Goal: Check status: Check status

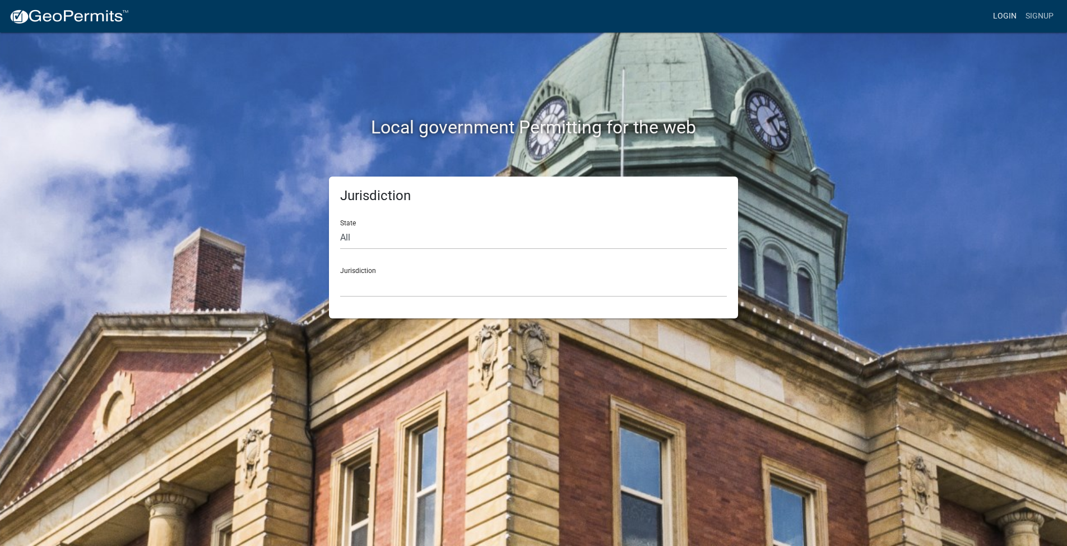
click at [1001, 16] on link "Login" at bounding box center [1004, 16] width 33 height 21
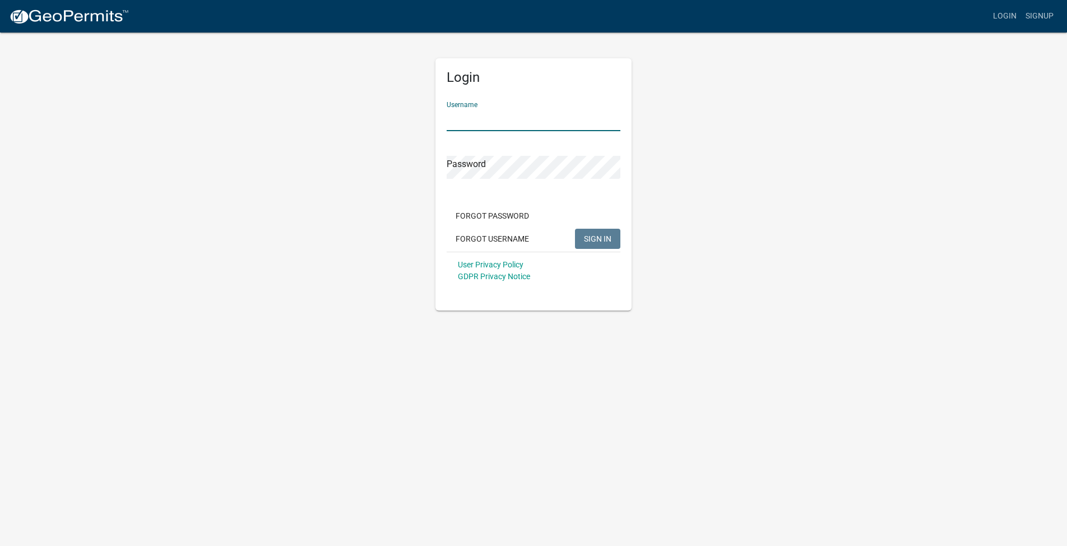
click at [527, 113] on input "Username" at bounding box center [534, 119] width 174 height 23
type input "milktroop"
click at [584, 234] on span "SIGN IN" at bounding box center [597, 238] width 27 height 9
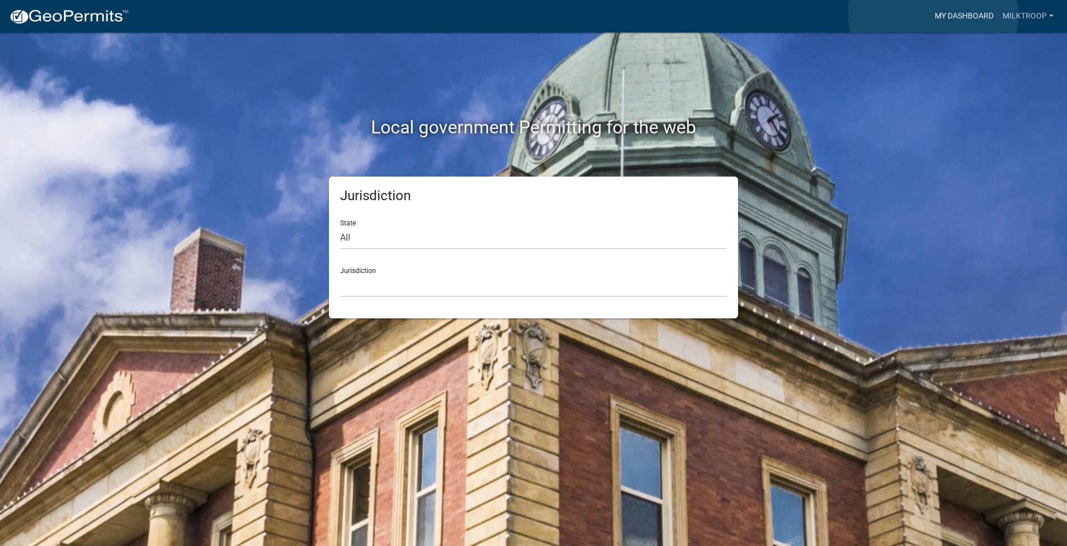
click at [933, 13] on link "My Dashboard" at bounding box center [964, 16] width 68 height 21
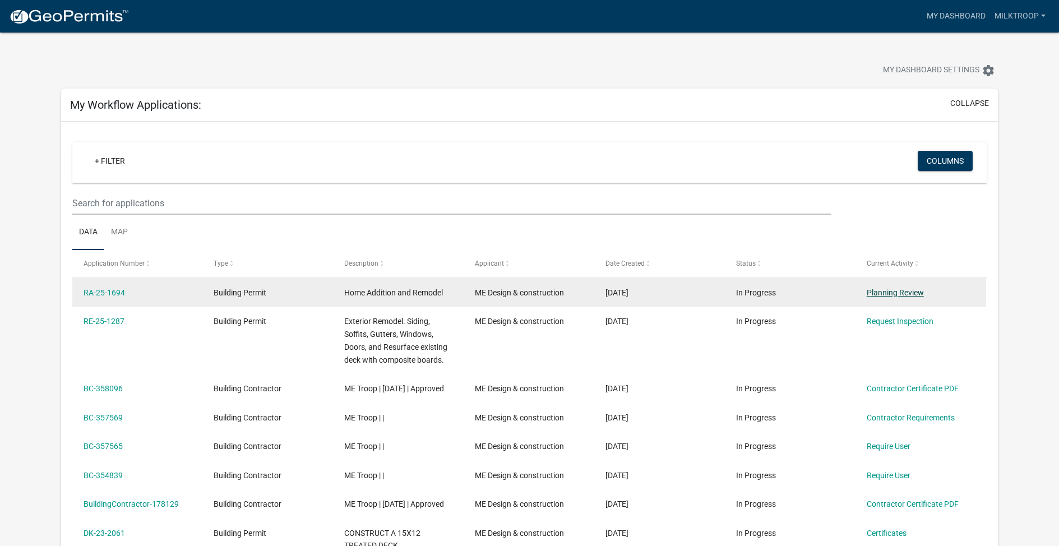
click at [904, 312] on datatable-body-cell "Request Inspection" at bounding box center [921, 340] width 131 height 67
click at [875, 291] on link "Planning Review" at bounding box center [894, 292] width 57 height 9
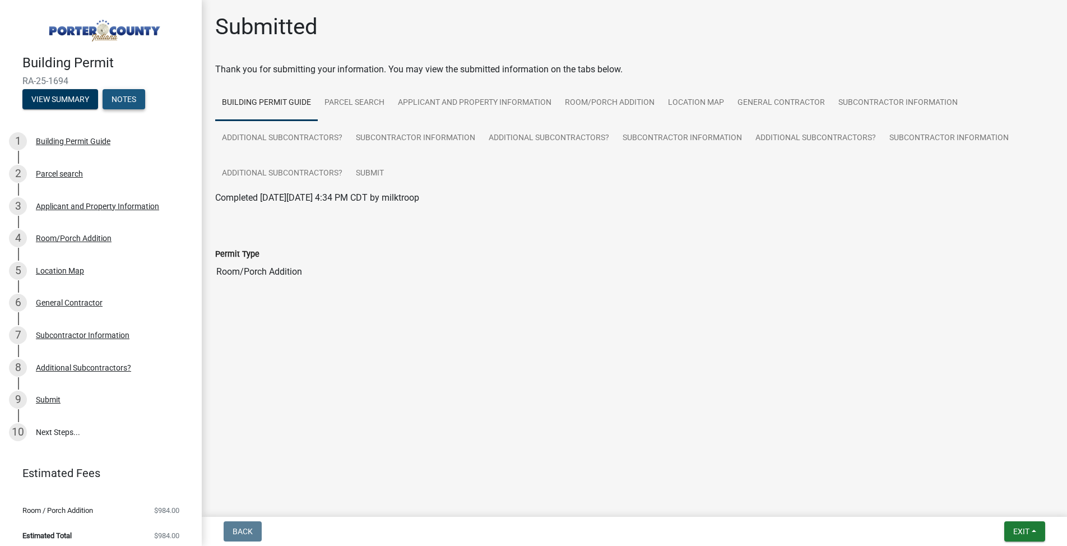
click at [124, 106] on button "Notes" at bounding box center [124, 99] width 43 height 20
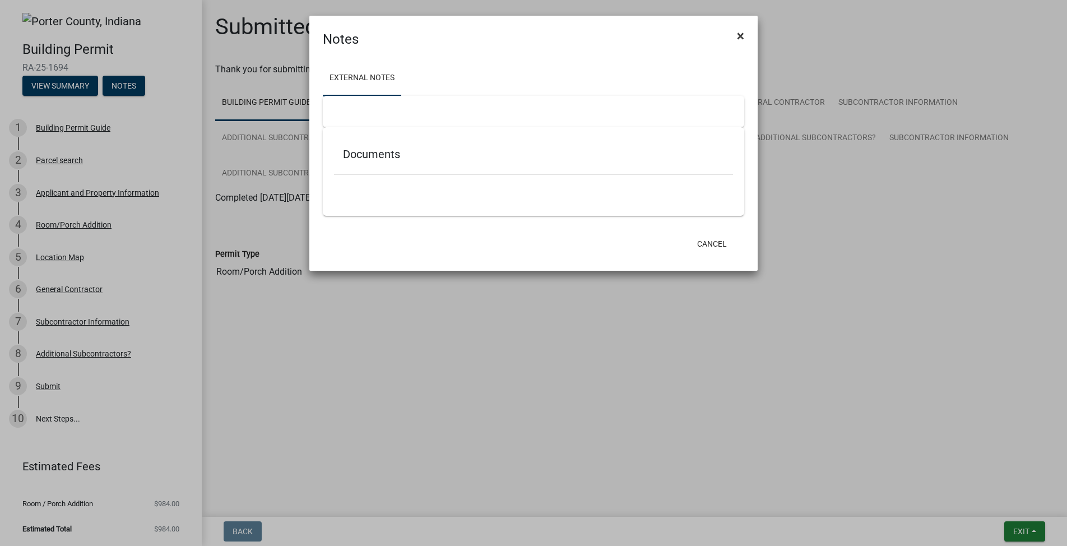
click at [741, 33] on span "×" at bounding box center [740, 36] width 7 height 16
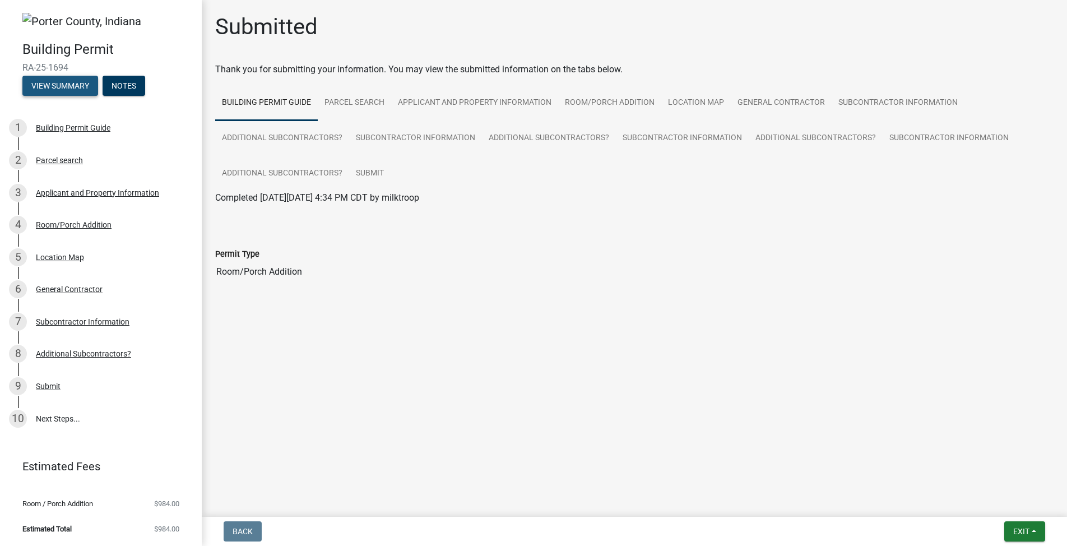
click at [52, 87] on button "View Summary" at bounding box center [60, 86] width 76 height 20
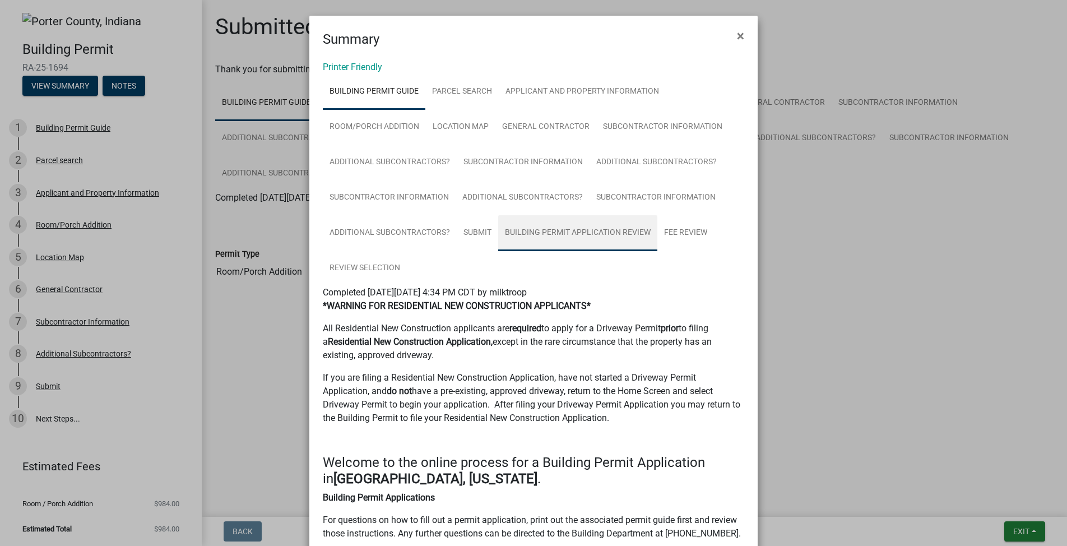
click at [626, 231] on link "Building Permit Application Review" at bounding box center [577, 233] width 159 height 36
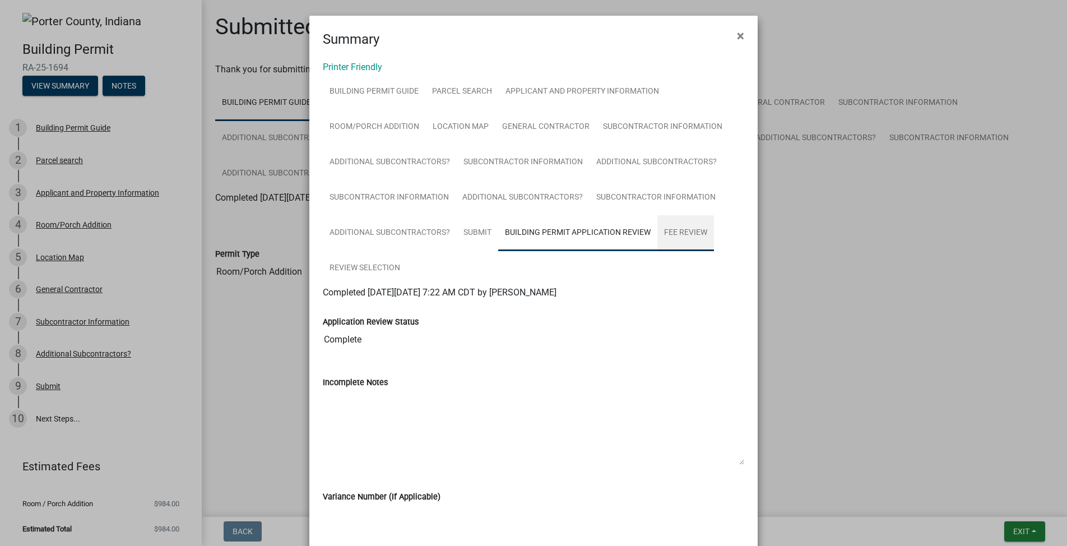
click at [690, 231] on link "Fee Review" at bounding box center [685, 233] width 57 height 36
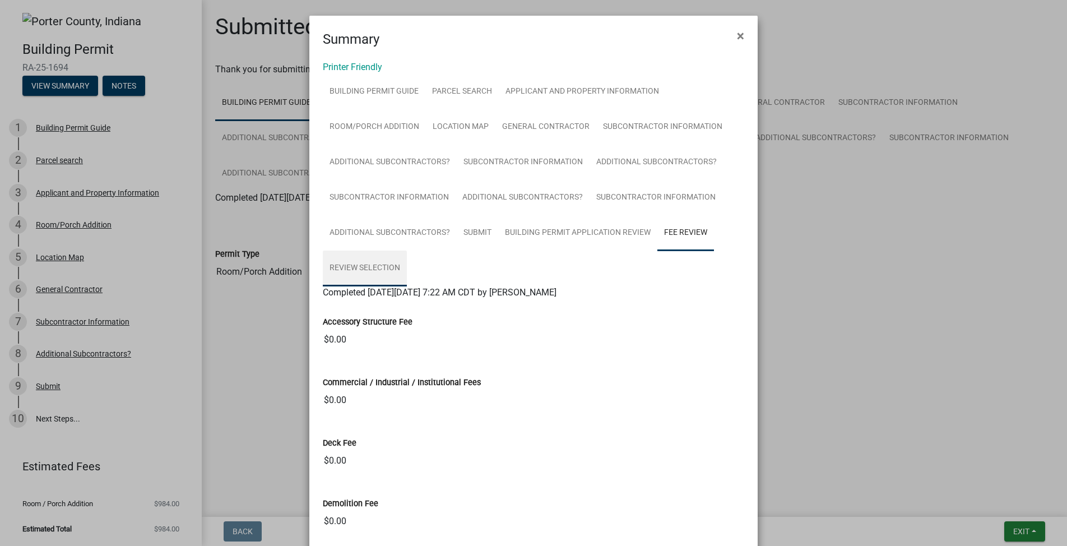
click at [374, 267] on link "Review Selection" at bounding box center [365, 268] width 84 height 36
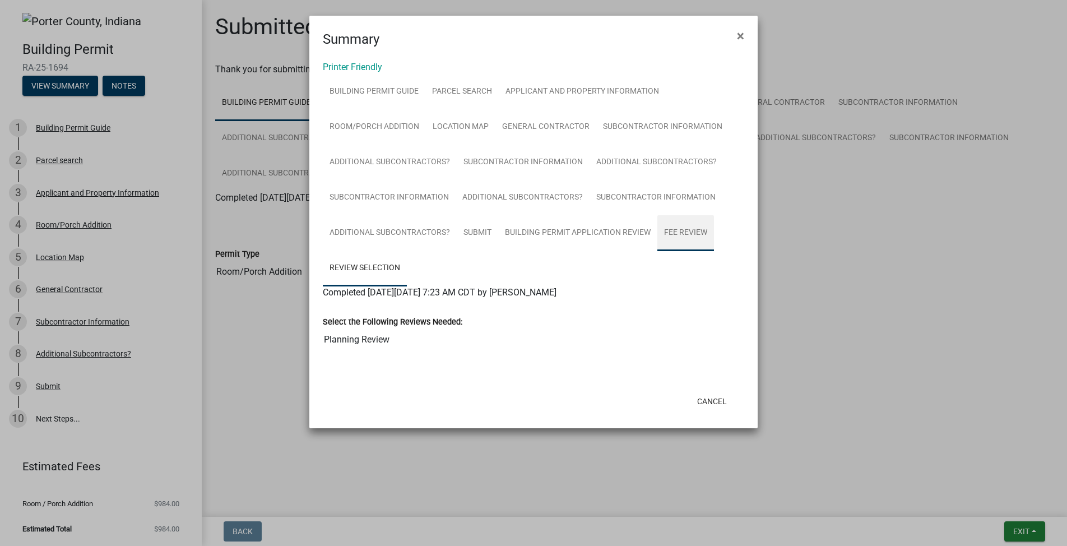
click at [695, 232] on link "Fee Review" at bounding box center [685, 233] width 57 height 36
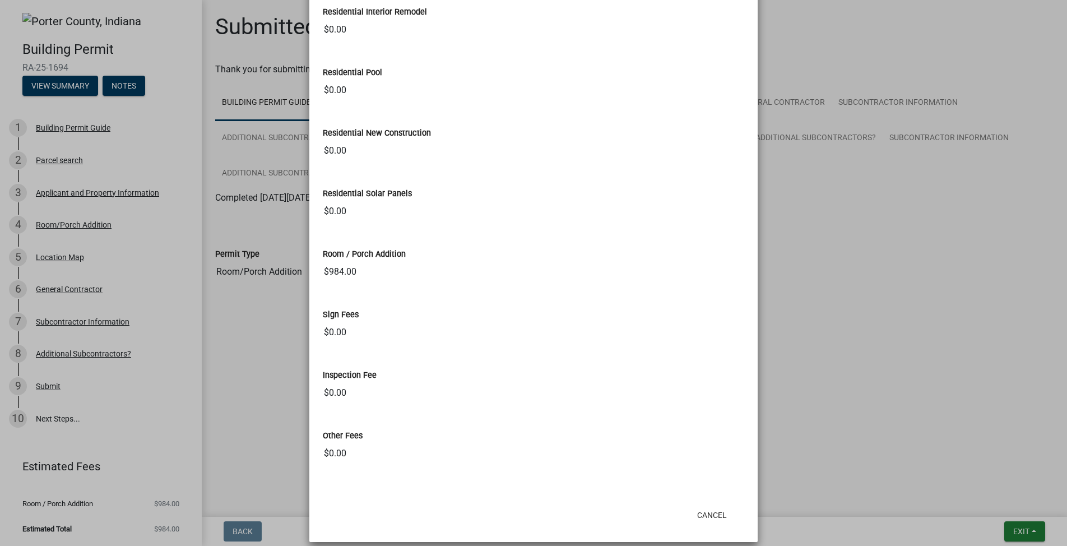
scroll to position [868, 0]
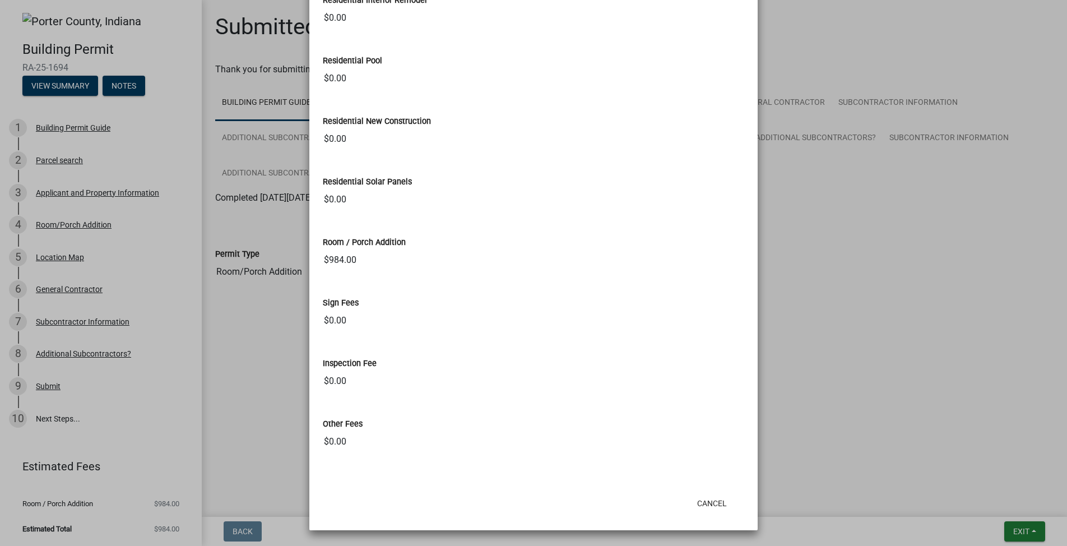
click at [877, 281] on ngb-modal-window "Summary × Printer Friendly Building Permit Guide Parcel search Applicant and Pr…" at bounding box center [533, 273] width 1067 height 546
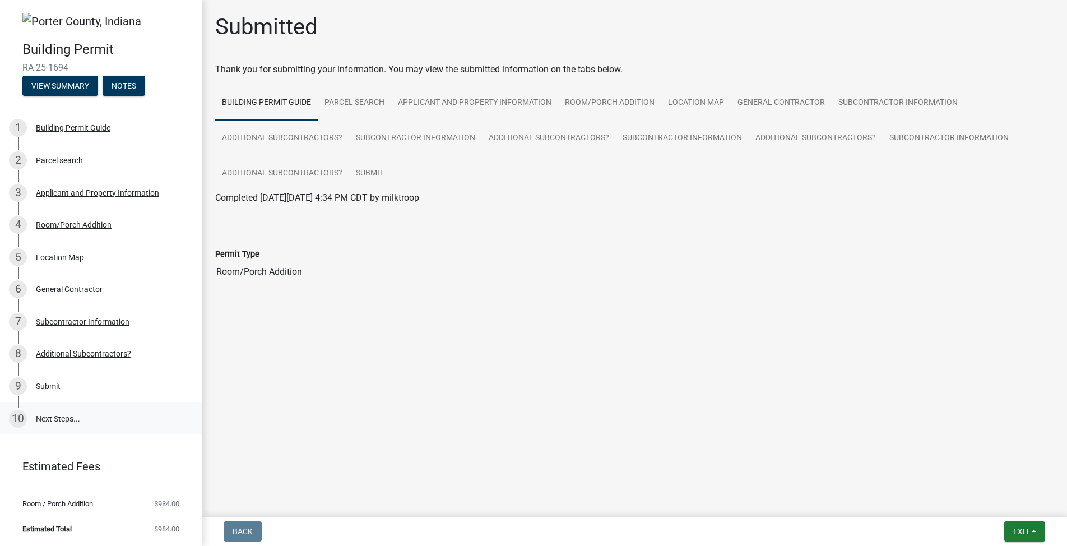
click at [44, 420] on link "10 Next Steps..." at bounding box center [101, 418] width 202 height 33
click at [64, 85] on button "View Summary" at bounding box center [60, 86] width 76 height 20
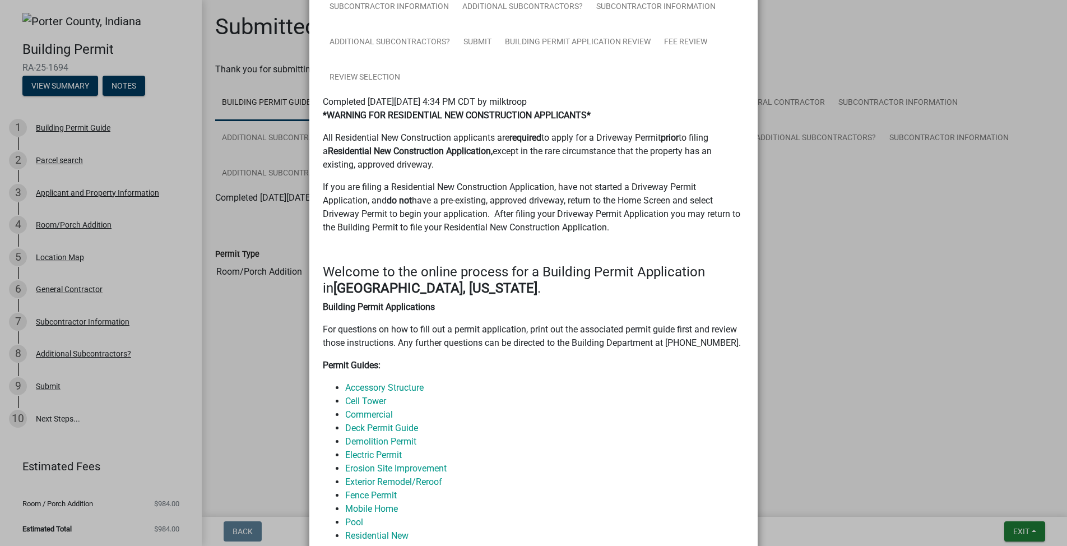
scroll to position [0, 0]
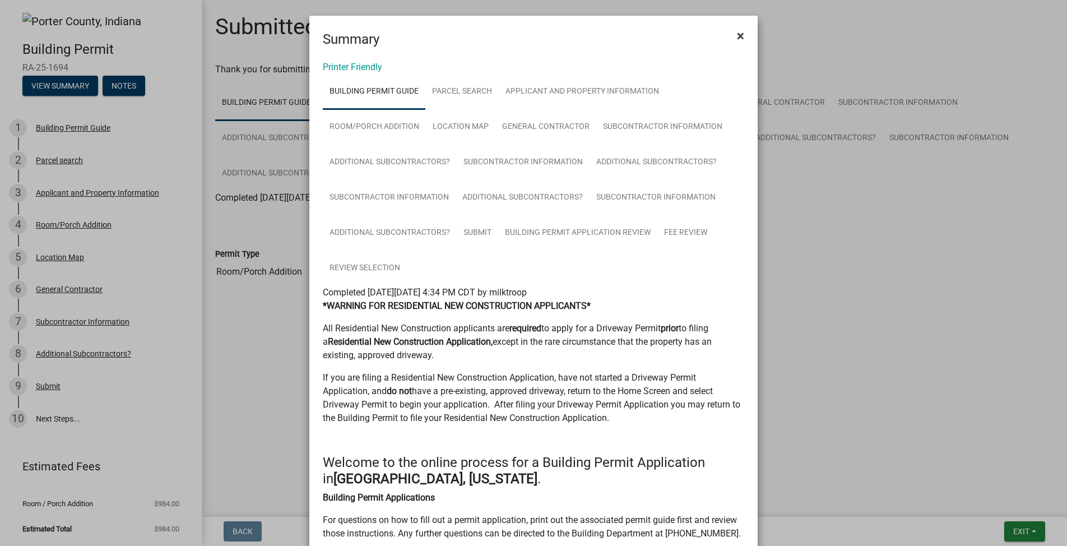
click at [742, 38] on button "×" at bounding box center [740, 35] width 25 height 31
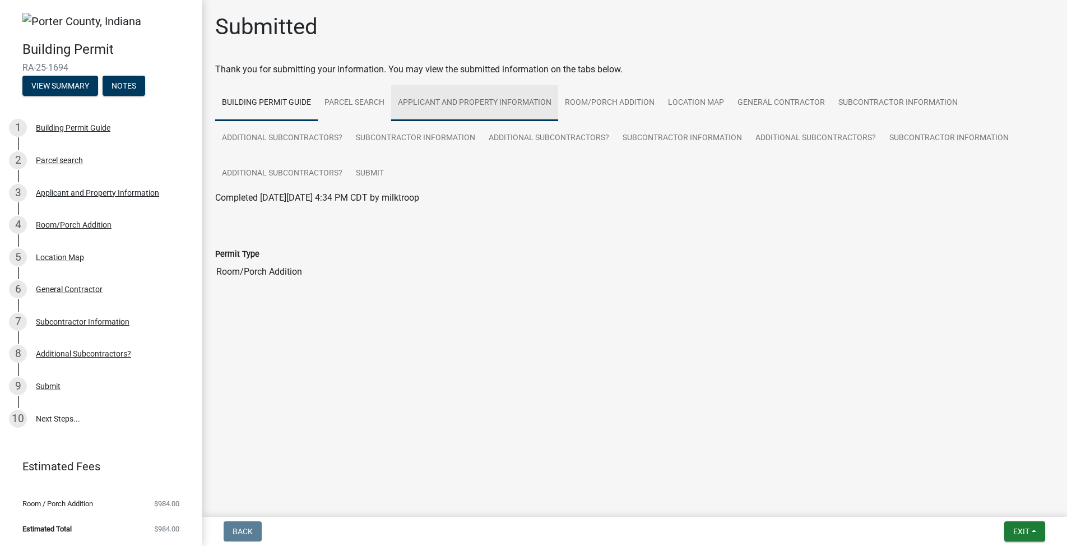
click at [505, 101] on link "Applicant and Property Information" at bounding box center [474, 103] width 167 height 36
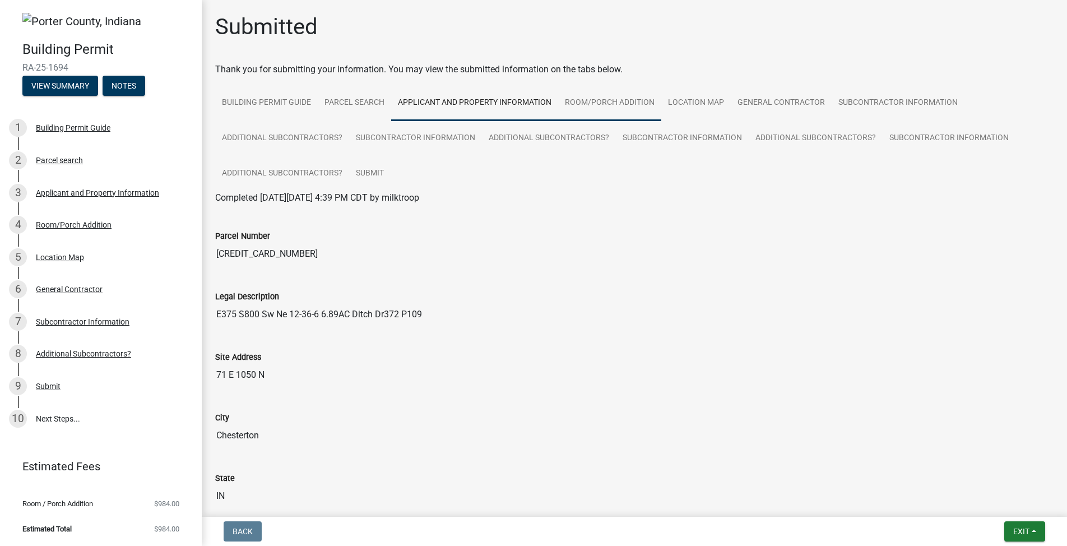
click at [609, 105] on link "Room/Porch Addition" at bounding box center [609, 103] width 103 height 36
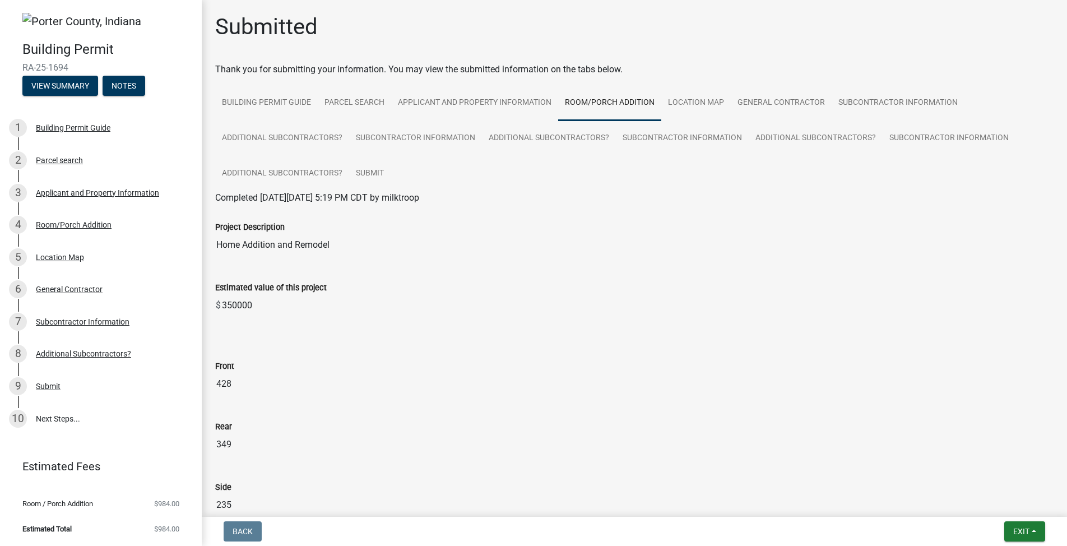
click at [685, 219] on div "Project Description Home Addition and Remodel" at bounding box center [634, 231] width 838 height 52
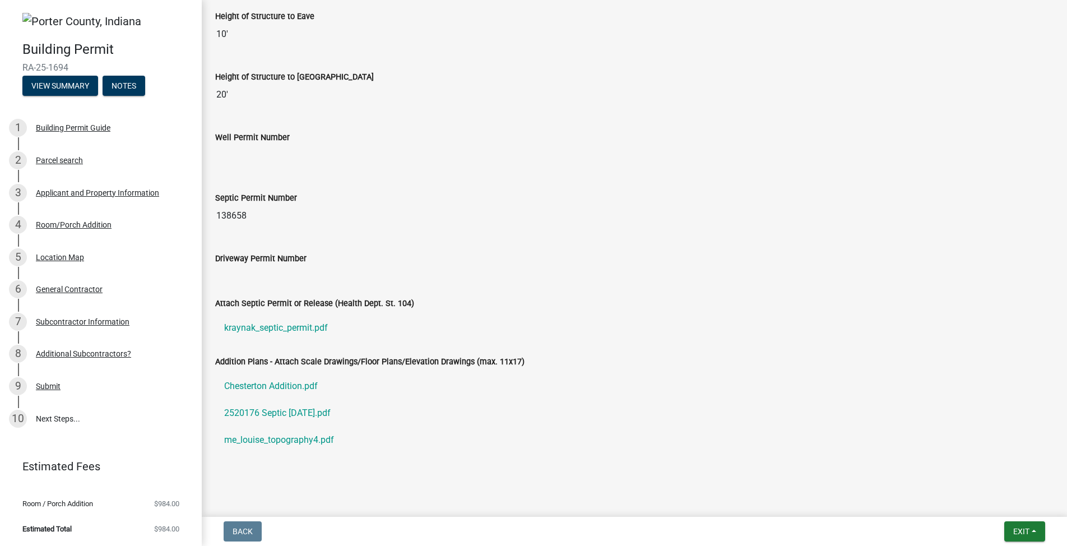
scroll to position [1725, 0]
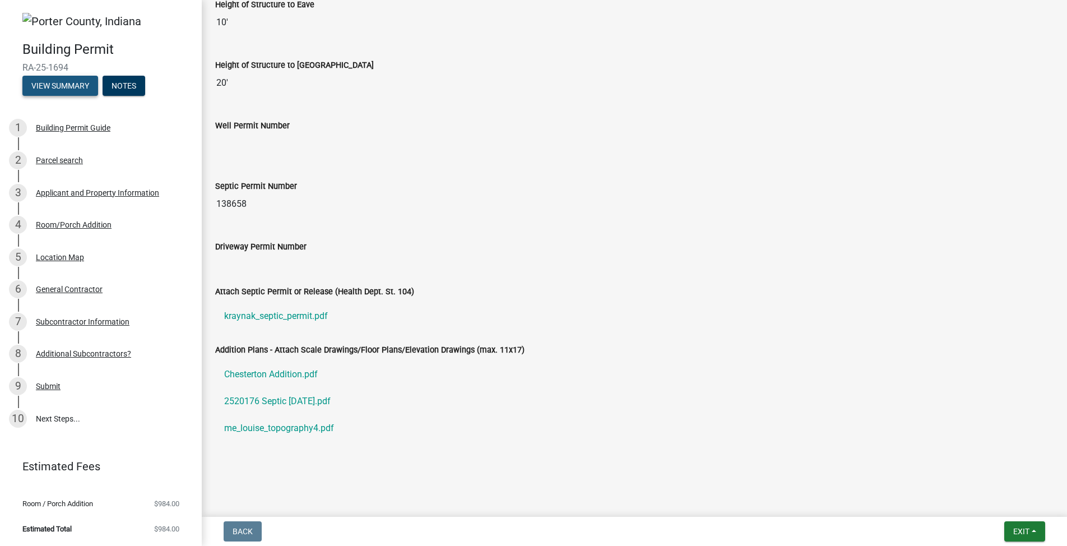
click at [52, 82] on button "View Summary" at bounding box center [60, 86] width 76 height 20
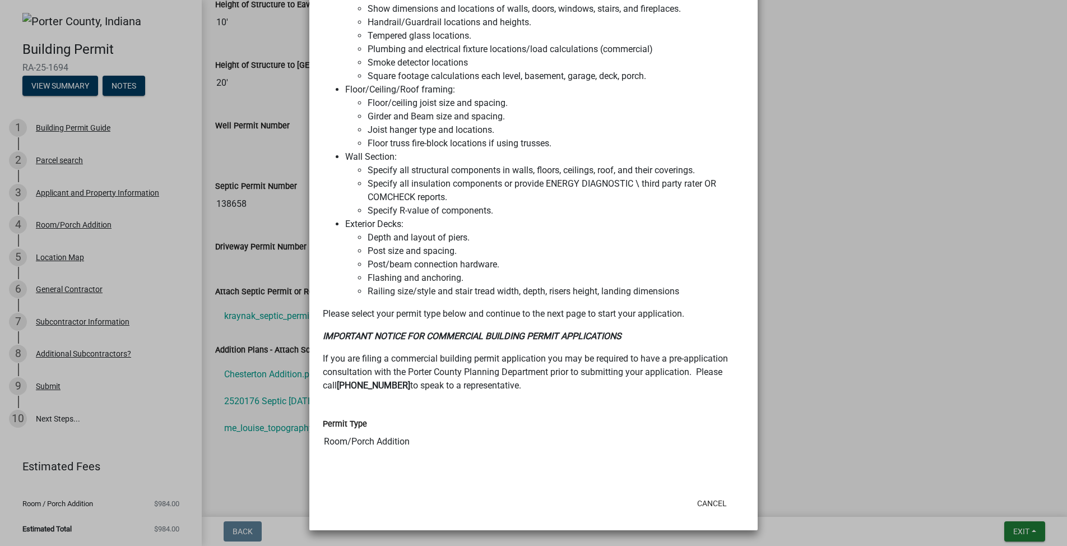
scroll to position [885, 0]
click at [968, 268] on ngb-modal-window "Summary × Printer Friendly Building Permit Guide Parcel search Applicant and Pr…" at bounding box center [533, 273] width 1067 height 546
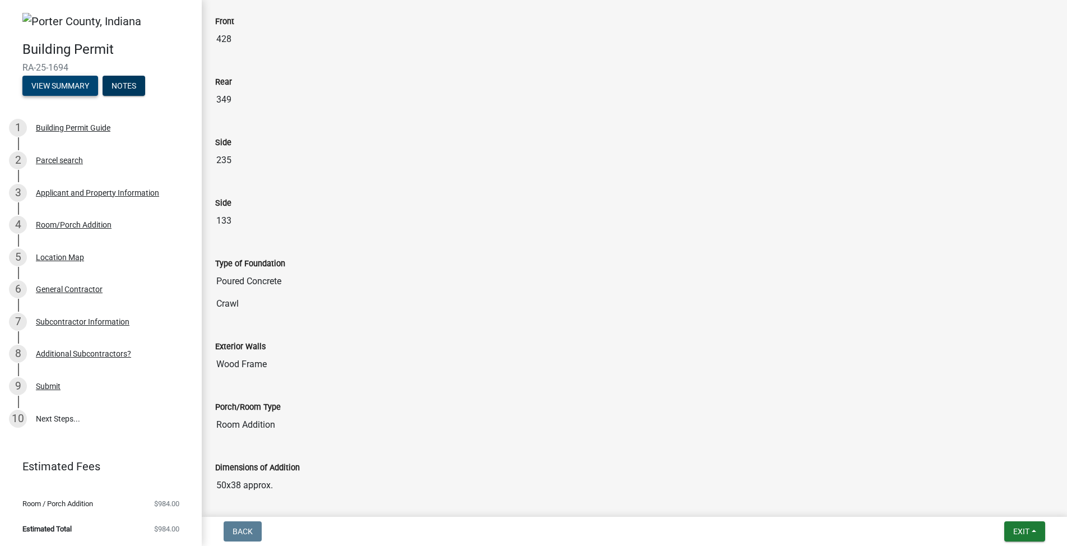
scroll to position [0, 0]
